Goal: Task Accomplishment & Management: Manage account settings

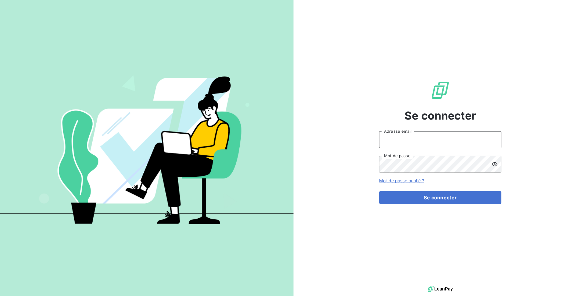
click at [403, 138] on input "Adresse email" at bounding box center [440, 139] width 122 height 17
type input "admin@wipple"
click at [379, 191] on button "Se connecter" at bounding box center [440, 197] width 122 height 13
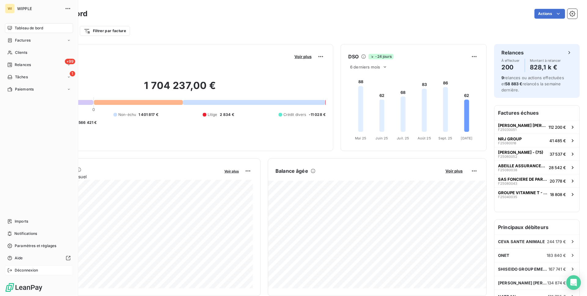
click at [24, 269] on span "Déconnexion" at bounding box center [27, 271] width 24 height 6
